Goal: Task Accomplishment & Management: Manage account settings

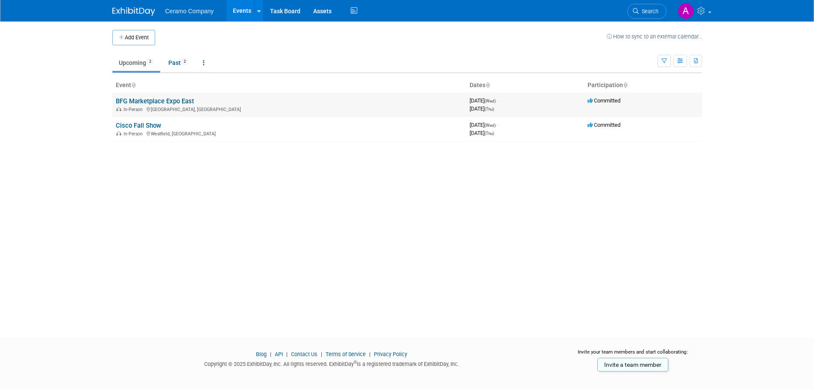
click at [177, 100] on link "BFG Marketplace Expo East" at bounding box center [155, 101] width 78 height 8
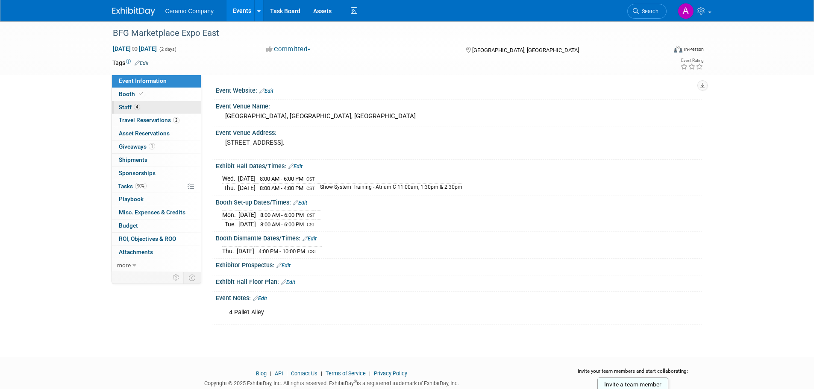
click at [143, 111] on link "4 Staff 4" at bounding box center [156, 107] width 89 height 13
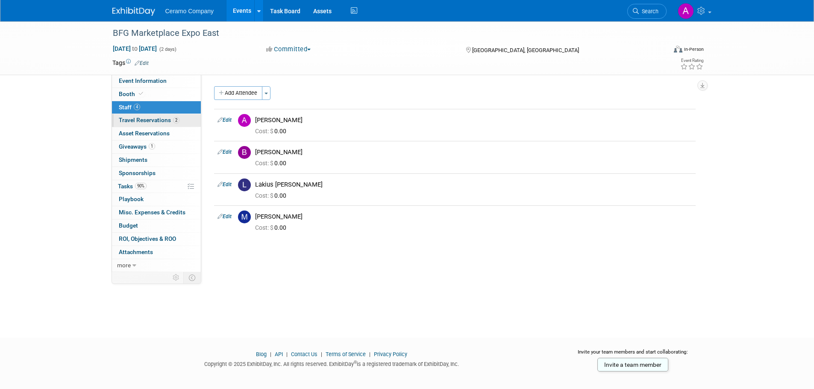
click at [148, 121] on span "Travel Reservations 2" at bounding box center [149, 120] width 61 height 7
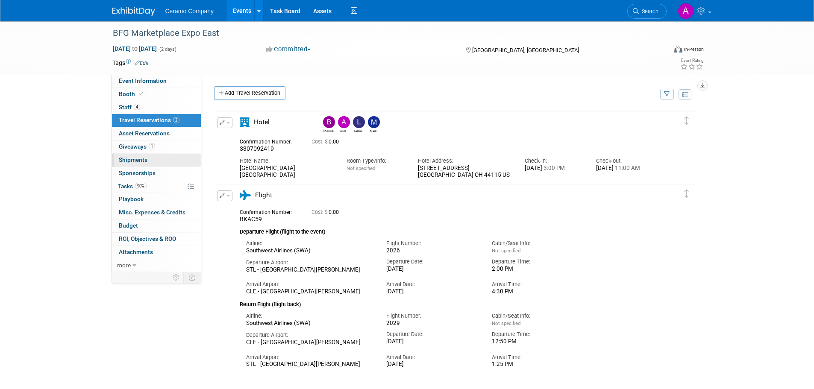
click at [135, 159] on span "Shipments 0" at bounding box center [133, 159] width 29 height 7
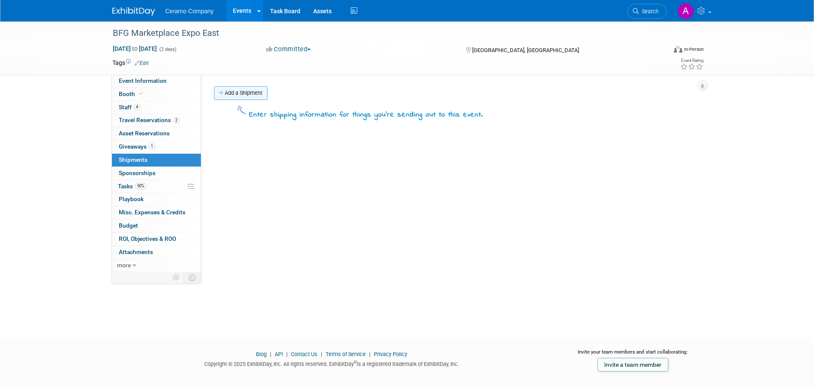
click at [241, 92] on link "Add a Shipment" at bounding box center [240, 93] width 53 height 14
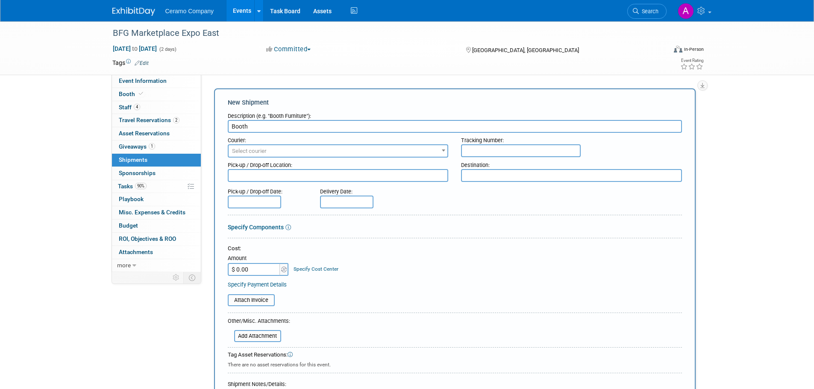
type input "Booth"
click at [262, 271] on input "$ 0.00" at bounding box center [254, 269] width 53 height 13
click at [327, 272] on link "Specify Cost Center" at bounding box center [316, 269] width 45 height 6
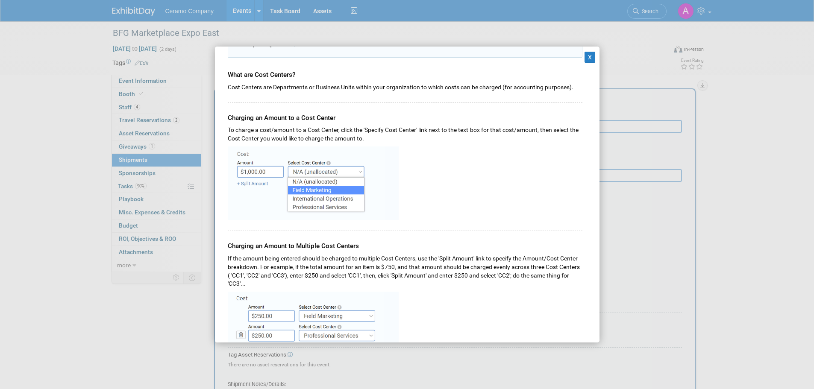
scroll to position [85, 0]
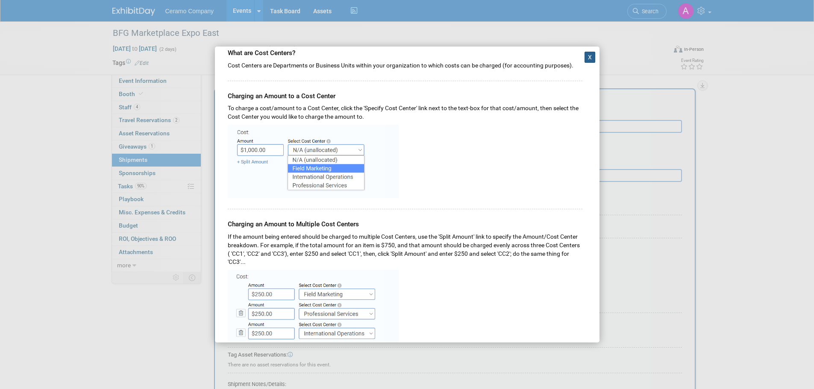
click at [587, 55] on button "X" at bounding box center [590, 57] width 11 height 11
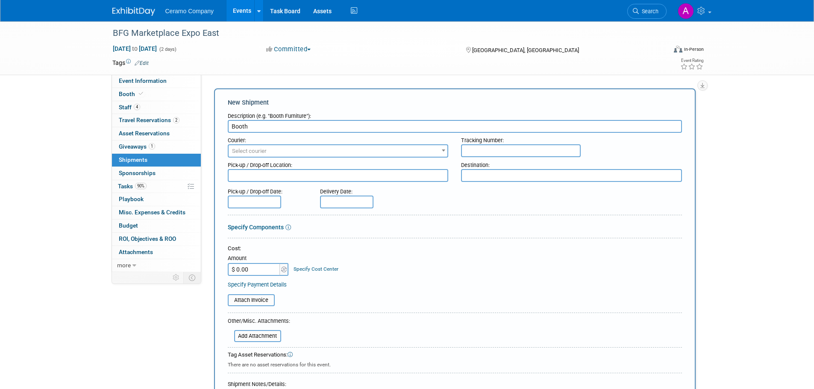
click at [252, 269] on input "$ 0.00" at bounding box center [254, 269] width 53 height 13
type input "$ 4,764.47"
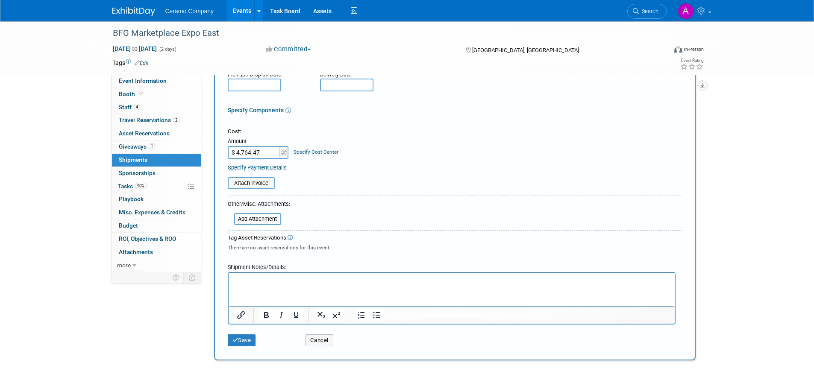
scroll to position [128, 0]
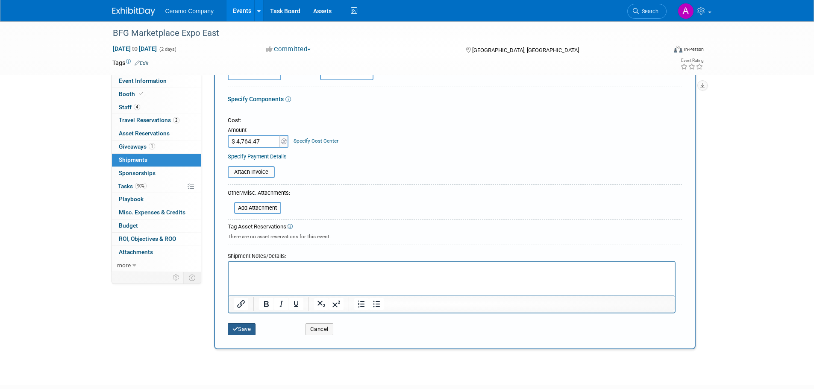
click at [240, 326] on button "Save" at bounding box center [242, 330] width 28 height 12
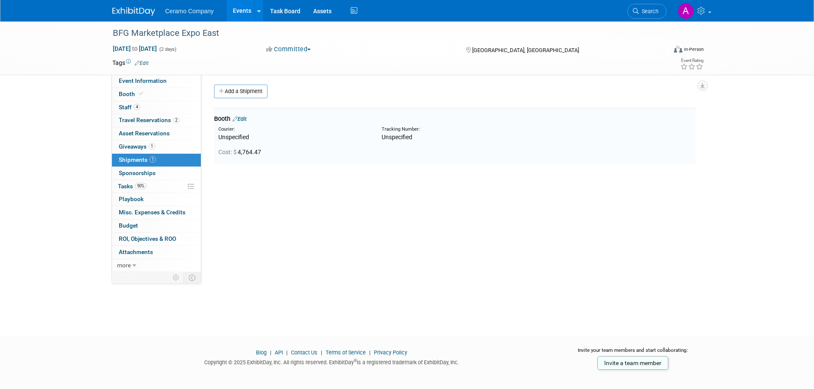
scroll to position [0, 0]
click at [233, 136] on div "Unspecified" at bounding box center [293, 139] width 150 height 9
click at [242, 96] on link "Add a Shipment" at bounding box center [240, 93] width 53 height 14
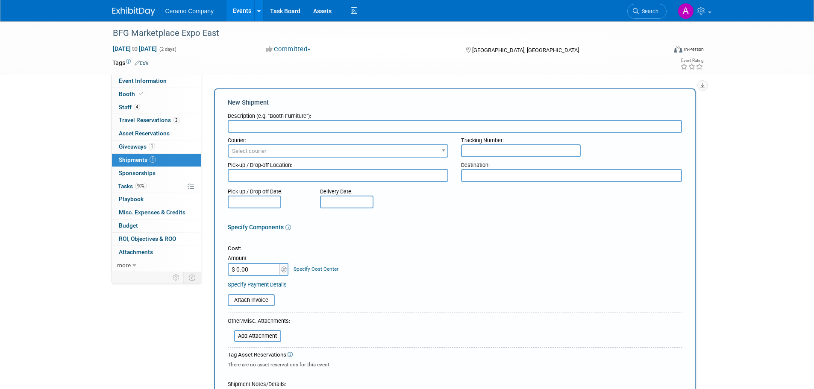
click at [254, 269] on input "$ 0.00" at bounding box center [254, 269] width 53 height 13
paste input "5,843.72"
type input "$ 5,843.72"
click at [249, 125] on input "text" at bounding box center [455, 126] width 454 height 13
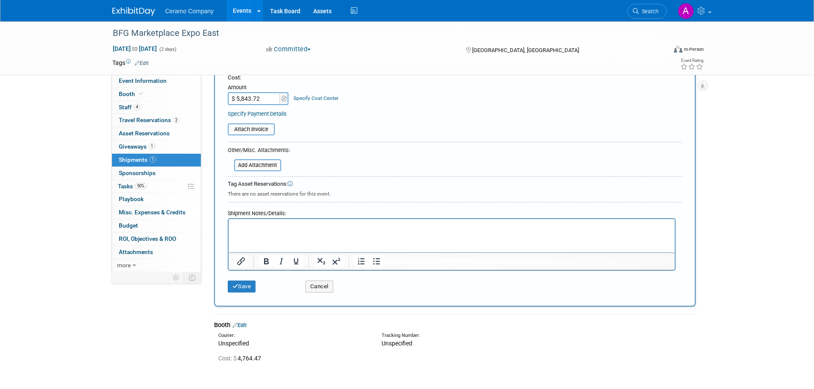
type input "Pallet Alley"
click at [250, 291] on button "Save" at bounding box center [242, 287] width 28 height 12
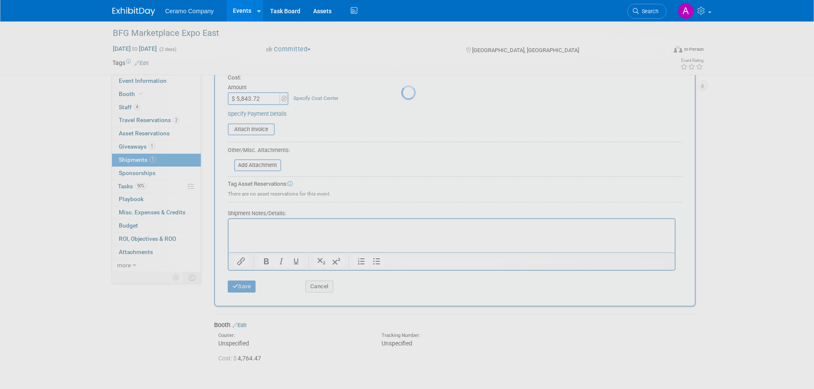
scroll to position [9, 0]
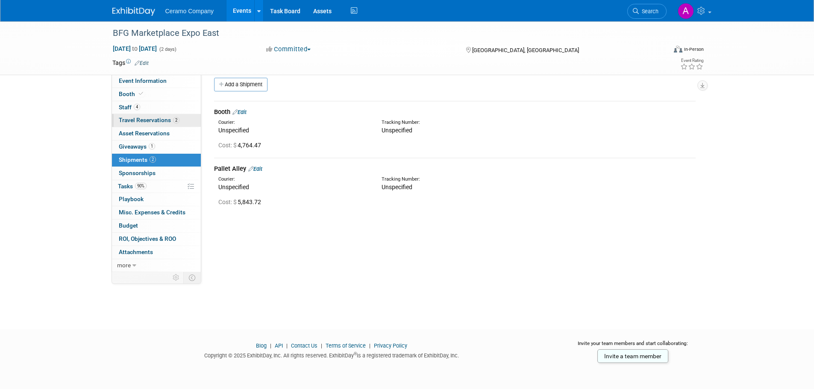
click at [159, 120] on span "Travel Reservations 2" at bounding box center [149, 120] width 61 height 7
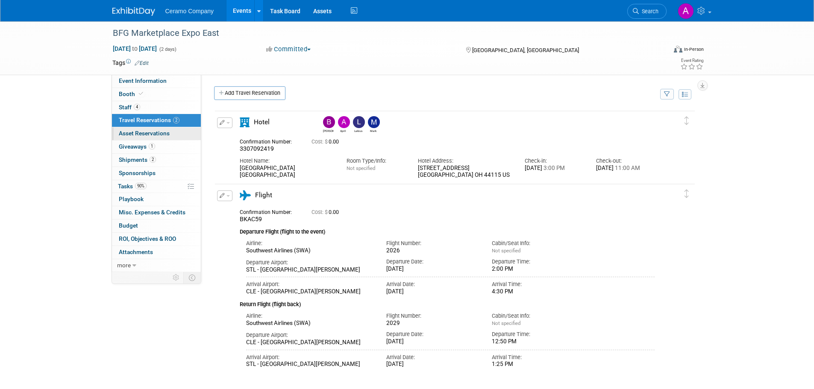
click at [157, 133] on span "Asset Reservations 0" at bounding box center [144, 133] width 51 height 7
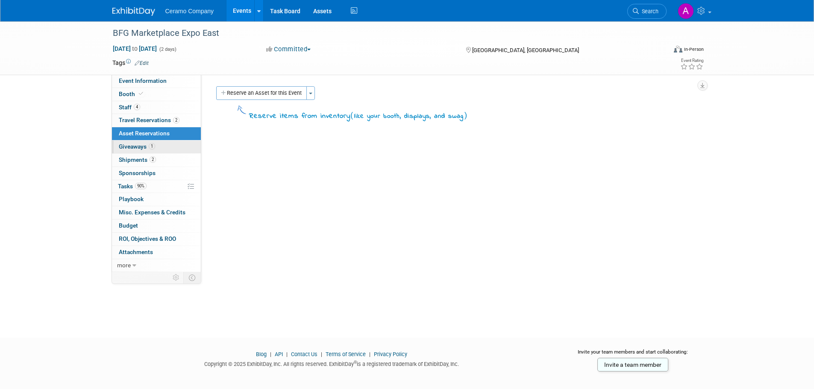
click at [155, 145] on link "1 Giveaways 1" at bounding box center [156, 147] width 89 height 13
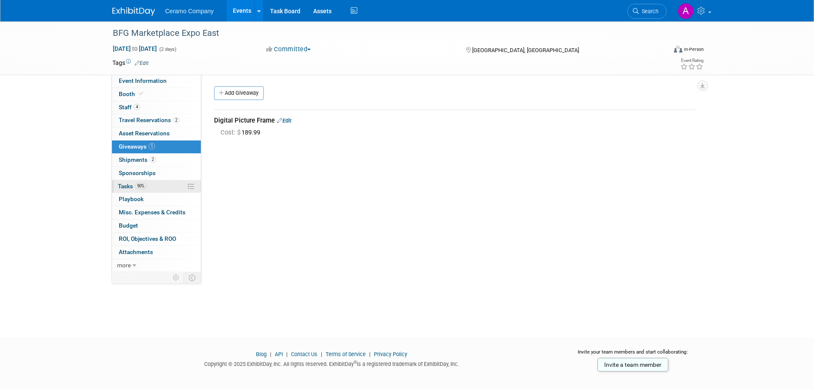
click at [149, 189] on link "90% Tasks 90%" at bounding box center [156, 186] width 89 height 13
